Goal: Transaction & Acquisition: Obtain resource

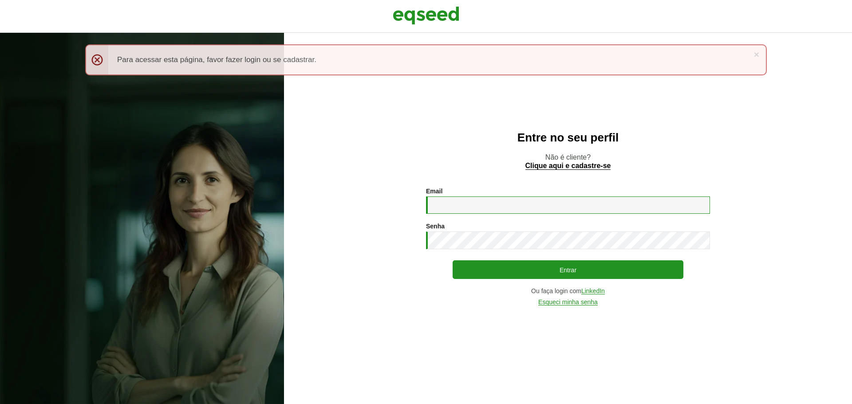
click at [458, 204] on input "Email *" at bounding box center [568, 205] width 284 height 17
type input "**********"
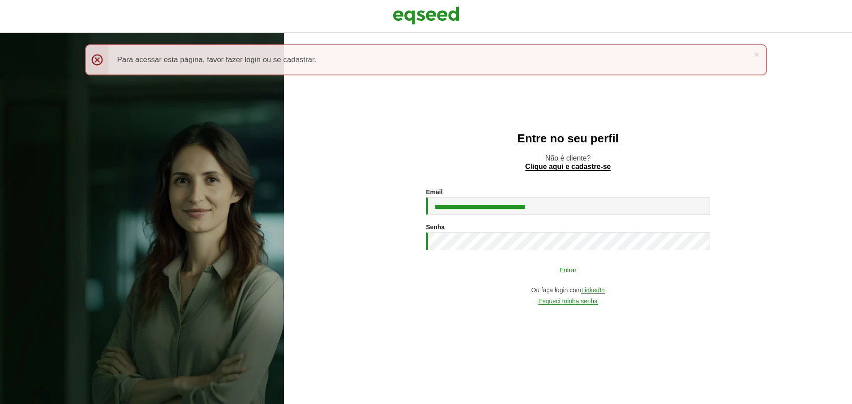
click at [523, 268] on button "Entrar" at bounding box center [568, 269] width 231 height 17
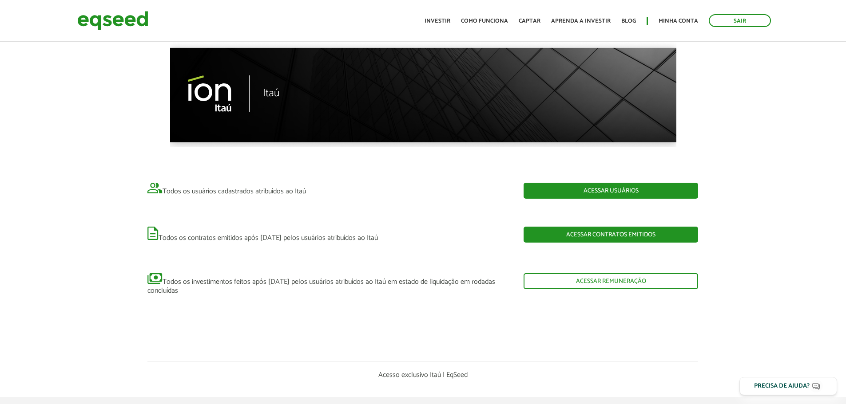
drag, startPoint x: 578, startPoint y: 201, endPoint x: 574, endPoint y: 201, distance: 4.5
click at [578, 273] on link "Acessar remuneração" at bounding box center [610, 281] width 174 height 16
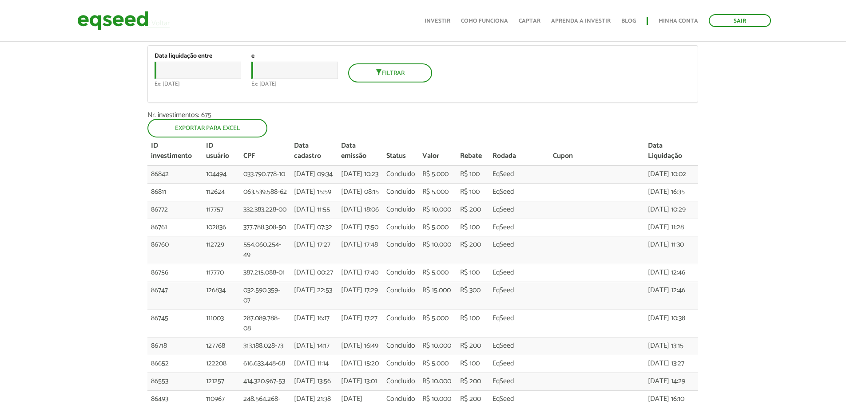
scroll to position [89, 0]
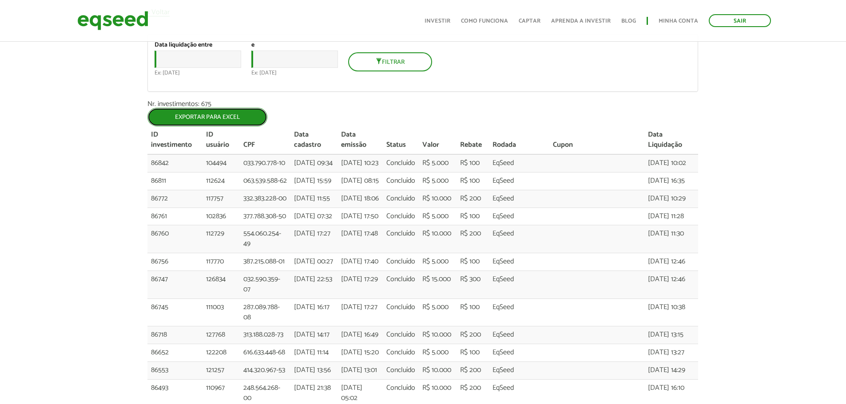
click at [171, 123] on link "Exportar para Excel" at bounding box center [207, 117] width 120 height 19
